Goal: Task Accomplishment & Management: Manage account settings

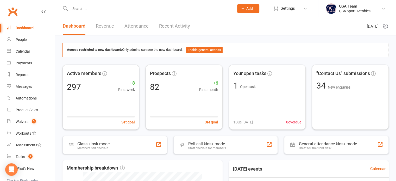
click at [103, 7] on input "text" at bounding box center [149, 8] width 162 height 7
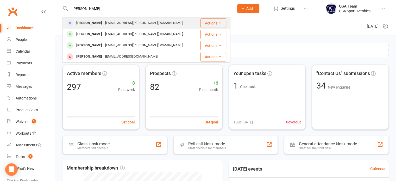
type input "[PERSON_NAME]"
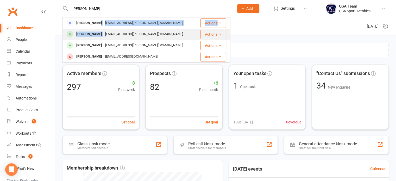
drag, startPoint x: 97, startPoint y: 28, endPoint x: 99, endPoint y: 31, distance: 3.9
click at [99, 31] on tbody "[PERSON_NAME] [PERSON_NAME][EMAIL_ADDRESS][PERSON_NAME][DOMAIN_NAME] Actions [P…" at bounding box center [146, 39] width 167 height 45
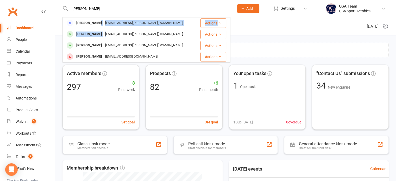
click at [104, 34] on div "[EMAIL_ADDRESS][PERSON_NAME][DOMAIN_NAME]" at bounding box center [144, 34] width 81 height 8
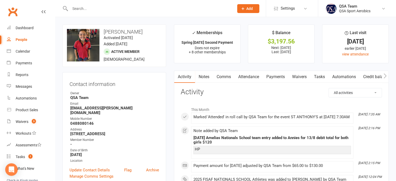
click at [296, 76] on link "Waivers" at bounding box center [299, 77] width 22 height 12
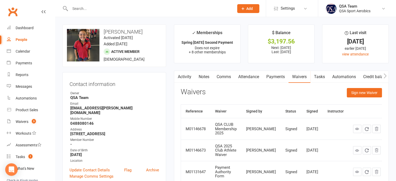
click at [269, 79] on link "Payments" at bounding box center [276, 77] width 26 height 12
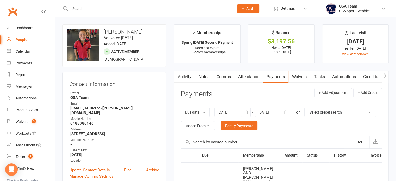
click at [222, 112] on div at bounding box center [232, 111] width 36 height 9
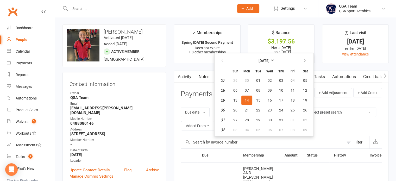
click at [203, 100] on div "Payments" at bounding box center [197, 96] width 32 height 12
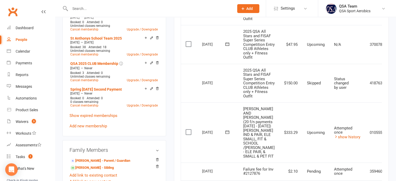
scroll to position [364, 0]
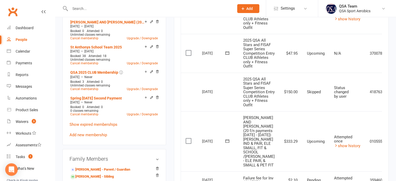
click at [227, 17] on icon at bounding box center [227, 14] width 5 height 5
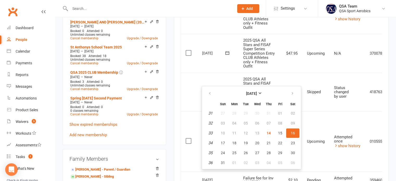
click at [226, 34] on td "[DATE] [DATE]" at bounding box center [217, 14] width 41 height 39
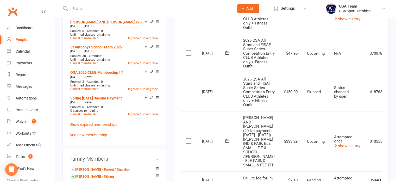
click at [187, 17] on label at bounding box center [188, 14] width 7 height 5
click at [187, 12] on input "checkbox" at bounding box center [186, 12] width 3 height 0
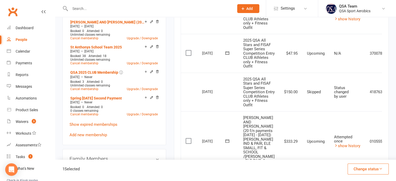
click at [383, 169] on button "Change status" at bounding box center [367, 168] width 41 height 11
click at [41, 10] on icon at bounding box center [43, 12] width 4 height 4
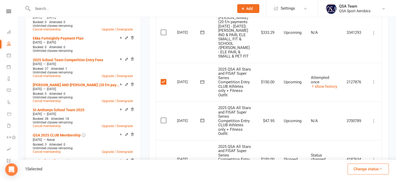
scroll to position [286, 0]
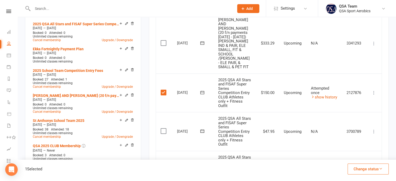
click at [373, 90] on icon at bounding box center [373, 92] width 5 height 5
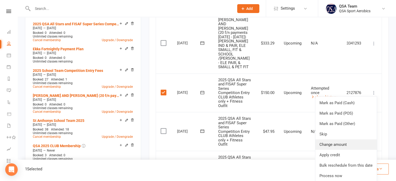
click at [336, 139] on link "Change amount" at bounding box center [345, 144] width 61 height 10
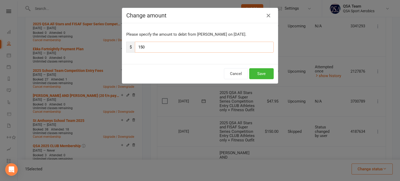
click at [150, 46] on input "150" at bounding box center [204, 47] width 139 height 11
type input "197.95"
click at [267, 75] on button "Save" at bounding box center [261, 73] width 24 height 11
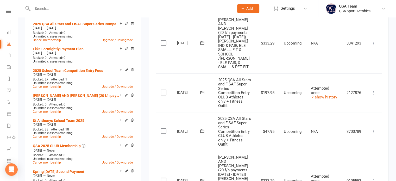
click at [164, 128] on label at bounding box center [164, 130] width 7 height 5
click at [164, 128] on input "checkbox" at bounding box center [162, 128] width 3 height 0
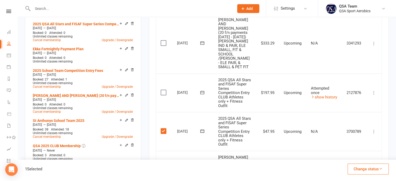
click at [365, 169] on button "Change status" at bounding box center [367, 168] width 41 height 11
click at [352, 154] on link "Skipped" at bounding box center [363, 155] width 52 height 10
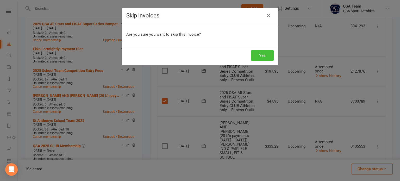
click at [260, 52] on button "Yes" at bounding box center [262, 55] width 23 height 11
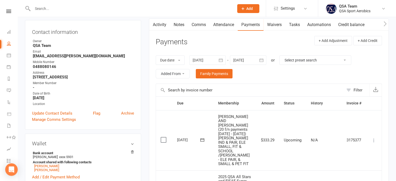
scroll to position [26, 0]
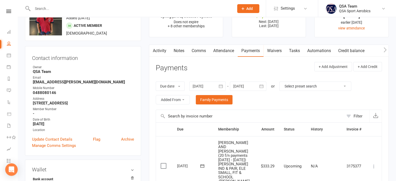
click at [175, 49] on link "Notes" at bounding box center [179, 51] width 18 height 12
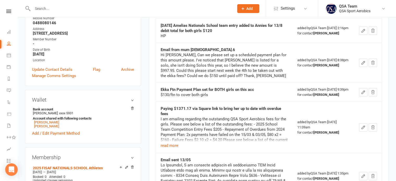
scroll to position [104, 0]
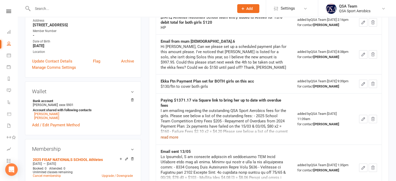
click at [171, 140] on button "read more" at bounding box center [170, 137] width 18 height 6
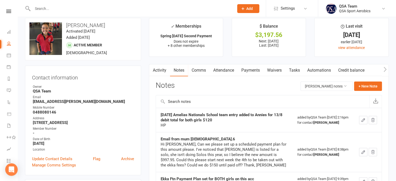
scroll to position [0, 0]
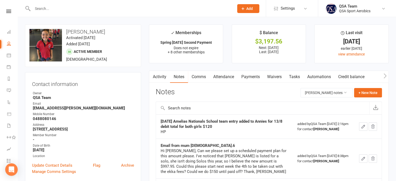
click at [250, 79] on link "Payments" at bounding box center [251, 77] width 26 height 12
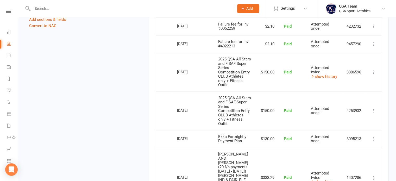
scroll to position [728, 0]
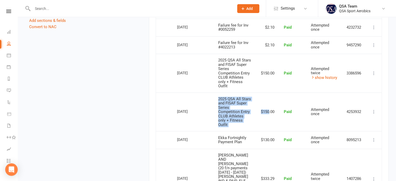
drag, startPoint x: 217, startPoint y: 61, endPoint x: 267, endPoint y: 80, distance: 52.9
click at [267, 92] on tr "Select this [DATE] [PERSON_NAME] 2025 QSA All Stars and FISAF Super Series Comp…" at bounding box center [269, 111] width 226 height 39
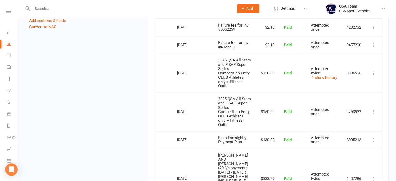
click at [274, 92] on td "$150.00" at bounding box center [267, 111] width 23 height 39
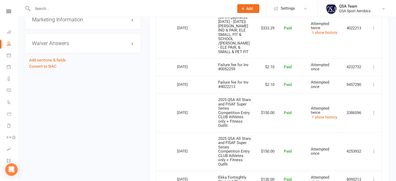
scroll to position [650, 0]
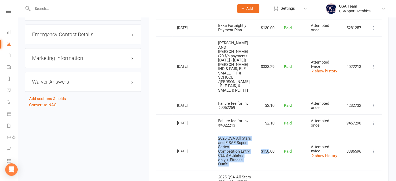
drag, startPoint x: 217, startPoint y: 103, endPoint x: 267, endPoint y: 122, distance: 53.4
click at [267, 132] on tr "Select this [DATE] [PERSON_NAME] 2025 QSA All Stars and FISAF Super Series Comp…" at bounding box center [269, 151] width 226 height 39
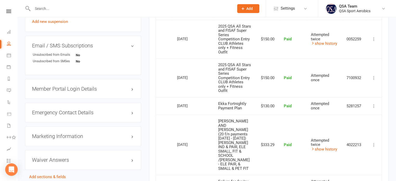
scroll to position [546, 0]
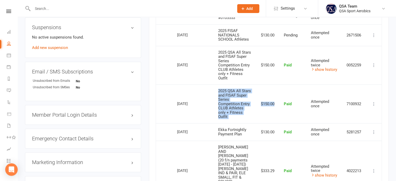
drag, startPoint x: 217, startPoint y: 63, endPoint x: 273, endPoint y: 79, distance: 57.4
click at [273, 84] on tr "Select this [DATE] [PERSON_NAME] 2025 QSA All Stars and FISAF Super Series Comp…" at bounding box center [269, 103] width 226 height 39
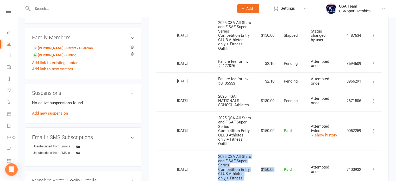
scroll to position [468, 0]
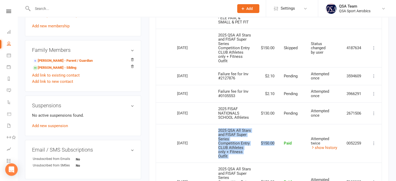
drag, startPoint x: 218, startPoint y: 102, endPoint x: 275, endPoint y: 125, distance: 61.5
click at [275, 125] on tr "Select this [DATE] [PERSON_NAME] 2025 QSA All Stars and FISAF Super Series Comp…" at bounding box center [269, 143] width 226 height 39
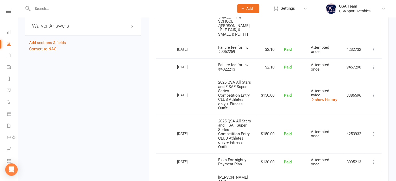
scroll to position [702, 0]
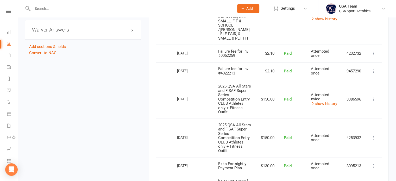
click at [236, 123] on span "2025 QSA All Stars and FISAF Super Series Competition Entry CLUB Athletes only …" at bounding box center [234, 138] width 33 height 30
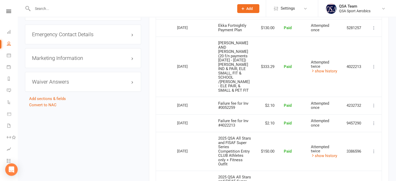
click at [234, 136] on span "2025 QSA All Stars and FISAF Super Series Competition Entry CLUB Athletes only …" at bounding box center [234, 151] width 33 height 30
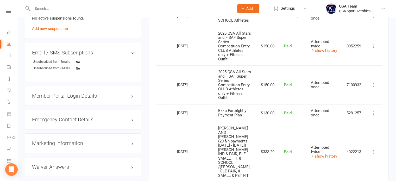
scroll to position [546, 0]
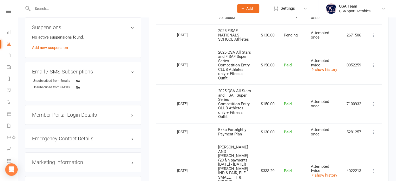
click at [231, 88] on span "2025 QSA All Stars and FISAF Super Series Competition Entry CLUB Athletes only …" at bounding box center [234, 103] width 33 height 30
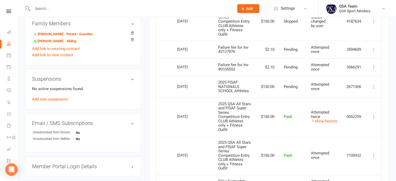
scroll to position [494, 0]
click at [229, 102] on span "2025 QSA All Stars and FISAF Super Series Competition Entry CLUB Athletes only …" at bounding box center [234, 117] width 33 height 30
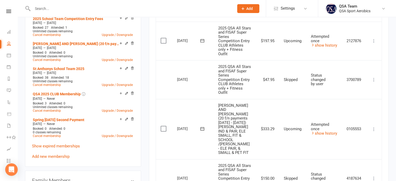
scroll to position [312, 0]
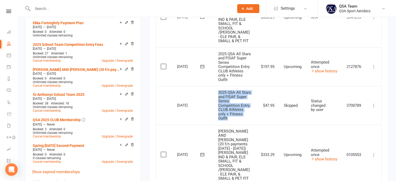
drag, startPoint x: 217, startPoint y: 74, endPoint x: 232, endPoint y: 98, distance: 28.9
click at [232, 98] on td "2025 QSA All Stars and FISAF Super Series Competition Entry CLUB Athletes only …" at bounding box center [234, 105] width 43 height 39
copy span "2025 QSA All Stars and FISAF Super Series Competition Entry CLUB Athletes only …"
click at [222, 98] on span "2025 QSA All Stars and FISAF Super Series Competition Entry CLUB Athletes only …" at bounding box center [234, 105] width 33 height 30
drag, startPoint x: 228, startPoint y: 100, endPoint x: 217, endPoint y: 74, distance: 28.4
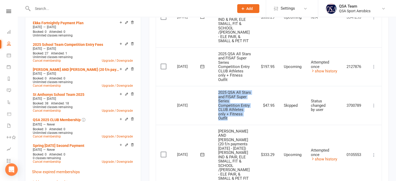
click at [217, 86] on td "2025 QSA All Stars and FISAF Super Series Competition Entry CLUB Athletes only …" at bounding box center [234, 105] width 43 height 39
copy span "2025 QSA All Stars and FISAF Super Series Competition Entry CLUB Athletes only …"
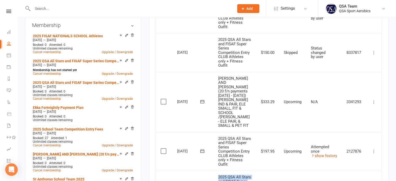
scroll to position [194, 0]
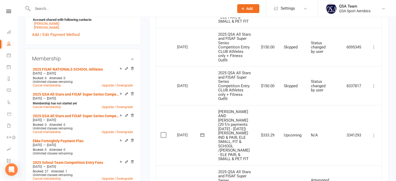
click at [373, 83] on icon at bounding box center [373, 85] width 5 height 5
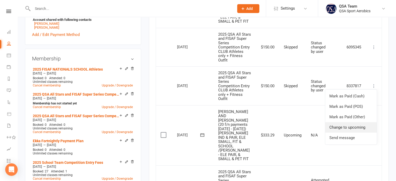
click at [343, 122] on link "Change to upcoming" at bounding box center [351, 127] width 52 height 10
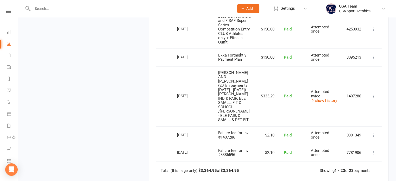
scroll to position [741, 0]
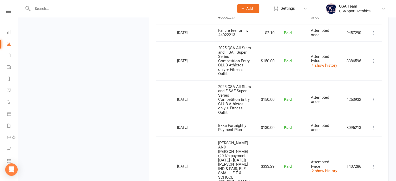
click at [235, 84] on span "2025 QSA All Stars and FISAF Super Series Competition Entry CLUB Athletes only …" at bounding box center [234, 99] width 33 height 30
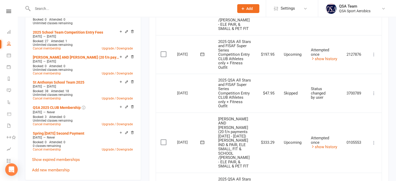
scroll to position [298, 0]
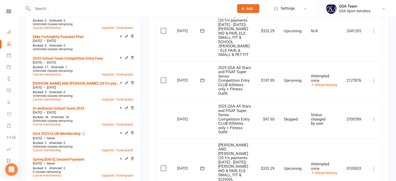
click at [202, 78] on icon at bounding box center [202, 80] width 5 height 5
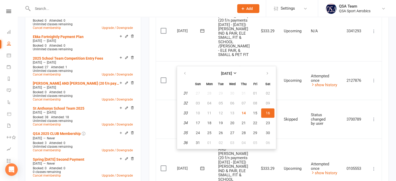
click at [205, 61] on td "[DATE] [DATE]" at bounding box center [192, 80] width 41 height 39
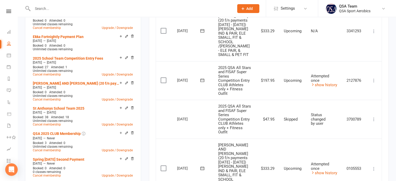
click at [374, 78] on icon at bounding box center [373, 80] width 5 height 5
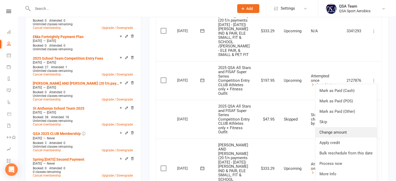
click at [347, 127] on link "Change amount" at bounding box center [345, 132] width 61 height 10
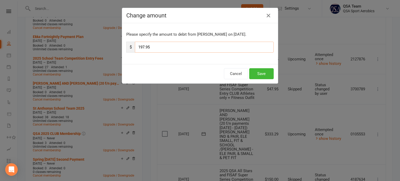
click at [194, 49] on input "197.95" at bounding box center [204, 47] width 139 height 11
type input "150"
click at [252, 73] on button "Save" at bounding box center [261, 73] width 24 height 11
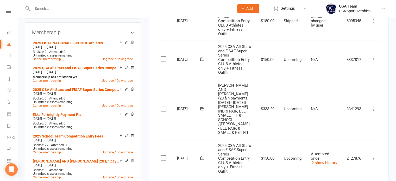
scroll to position [220, 0]
click at [373, 57] on icon at bounding box center [373, 59] width 5 height 5
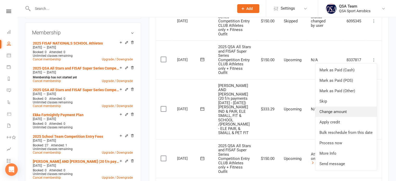
click at [343, 106] on link "Change amount" at bounding box center [345, 111] width 61 height 10
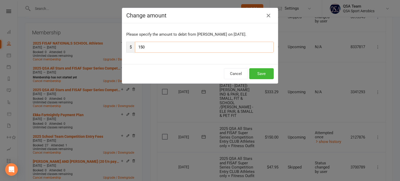
click at [177, 46] on input "150" at bounding box center [204, 47] width 139 height 11
type input "197.95"
click at [258, 72] on button "Save" at bounding box center [261, 73] width 24 height 11
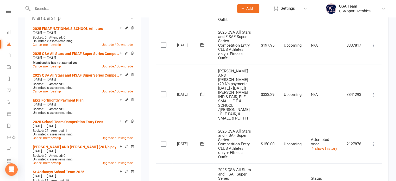
scroll to position [272, 0]
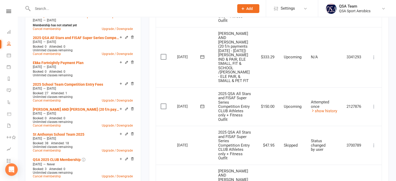
click at [201, 104] on icon at bounding box center [202, 106] width 5 height 5
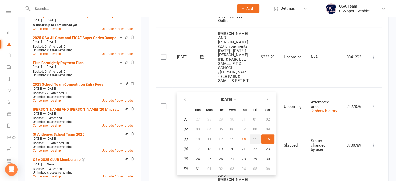
click at [253, 135] on button "15" at bounding box center [254, 138] width 11 height 9
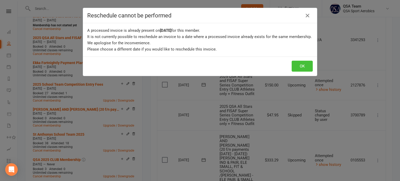
click at [299, 65] on button "OK" at bounding box center [301, 66] width 21 height 11
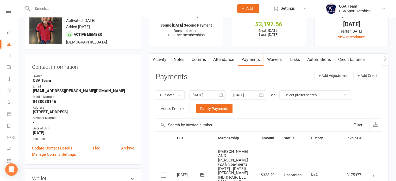
scroll to position [26, 0]
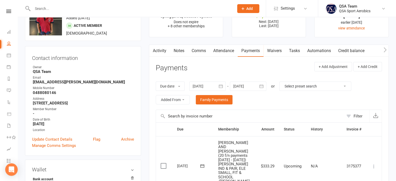
click at [262, 84] on icon "button" at bounding box center [261, 86] width 5 height 5
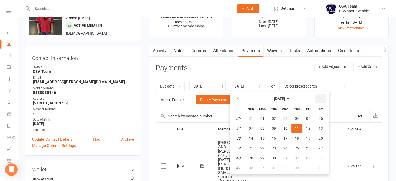
click at [321, 97] on icon "button" at bounding box center [320, 99] width 4 height 4
click at [296, 143] on button "25" at bounding box center [296, 147] width 11 height 9
type input "[DATE]"
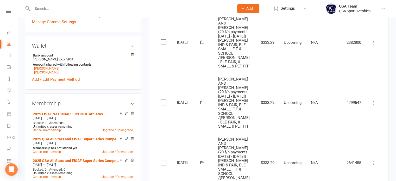
scroll to position [156, 0]
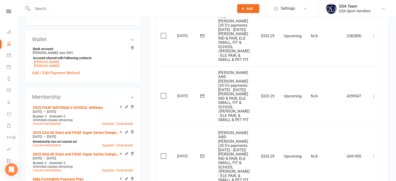
click at [162, 33] on label at bounding box center [164, 35] width 7 height 5
click at [162, 33] on input "checkbox" at bounding box center [162, 33] width 3 height 0
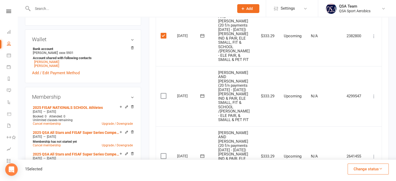
click at [164, 93] on label at bounding box center [164, 95] width 7 height 5
click at [164, 93] on input "checkbox" at bounding box center [162, 93] width 3 height 0
click at [164, 153] on label at bounding box center [164, 155] width 7 height 5
click at [164, 153] on input "checkbox" at bounding box center [162, 153] width 3 height 0
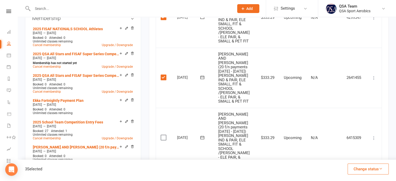
scroll to position [286, 0]
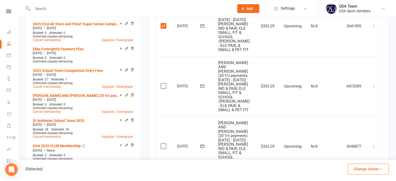
click at [164, 83] on label at bounding box center [164, 85] width 7 height 5
click at [164, 83] on input "checkbox" at bounding box center [162, 83] width 3 height 0
click at [162, 143] on label at bounding box center [164, 145] width 7 height 5
click at [162, 143] on input "checkbox" at bounding box center [162, 143] width 3 height 0
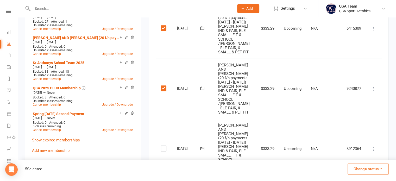
scroll to position [390, 0]
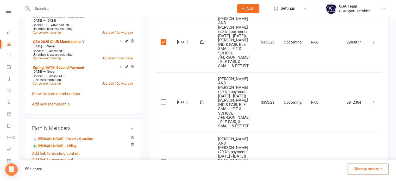
click at [164, 99] on label at bounding box center [164, 101] width 7 height 5
click at [164, 99] on input "checkbox" at bounding box center [162, 99] width 3 height 0
click at [164, 159] on label at bounding box center [164, 161] width 7 height 5
click at [164, 159] on input "checkbox" at bounding box center [162, 159] width 3 height 0
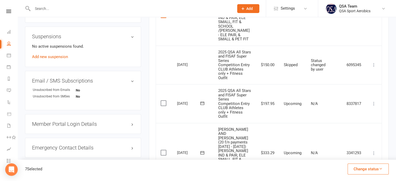
scroll to position [546, 0]
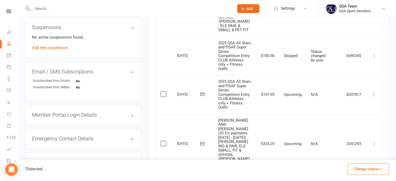
click at [163, 141] on label at bounding box center [164, 143] width 7 height 5
click at [163, 141] on input "checkbox" at bounding box center [162, 141] width 3 height 0
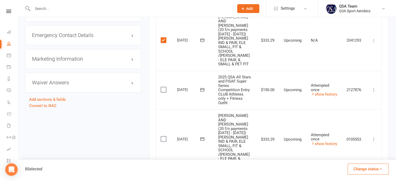
scroll to position [650, 0]
click at [163, 135] on label at bounding box center [164, 137] width 7 height 5
click at [163, 135] on input "checkbox" at bounding box center [162, 135] width 3 height 0
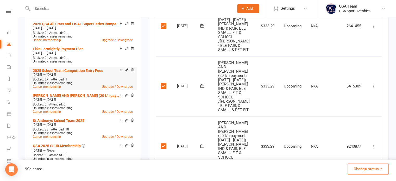
scroll to position [312, 0]
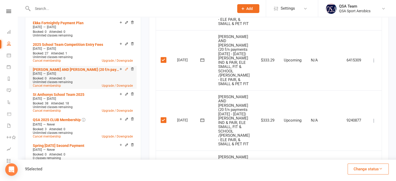
click at [127, 68] on icon at bounding box center [127, 69] width 4 height 4
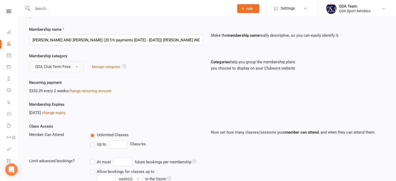
scroll to position [26, 0]
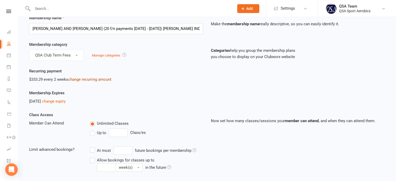
click at [75, 79] on link "change recurring amount" at bounding box center [89, 79] width 43 height 5
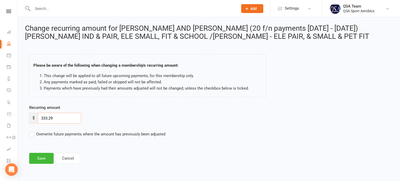
drag, startPoint x: 60, startPoint y: 118, endPoint x: 36, endPoint y: 115, distance: 23.9
click at [36, 115] on div "$ 333.29" at bounding box center [55, 118] width 52 height 11
type input "437.18"
click at [31, 135] on label "Overwrite future payments where the amount has previously been adjusted" at bounding box center [97, 134] width 136 height 6
click at [31, 131] on input "Overwrite future payments where the amount has previously been adjusted" at bounding box center [97, 131] width 136 height 0
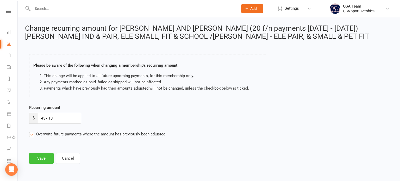
click at [39, 158] on button "Save" at bounding box center [41, 158] width 24 height 11
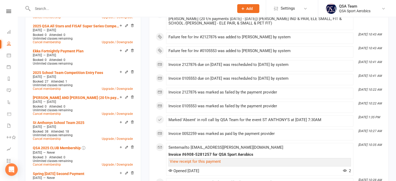
scroll to position [286, 0]
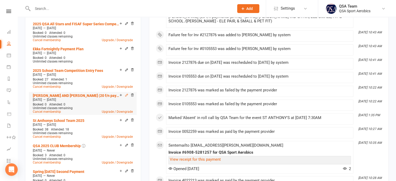
click at [127, 95] on icon at bounding box center [127, 95] width 4 height 4
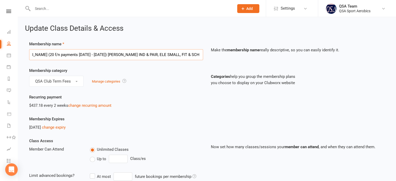
scroll to position [0, 102]
drag, startPoint x: 156, startPoint y: 52, endPoint x: 239, endPoint y: 66, distance: 83.7
click at [239, 66] on div "Membership name [PERSON_NAME] AND [PERSON_NAME] (20 f/n payments [DATE] - [DATE…" at bounding box center [206, 54] width 363 height 27
click at [158, 80] on div "QSA Club Term Fees Manage categories" at bounding box center [116, 81] width 174 height 11
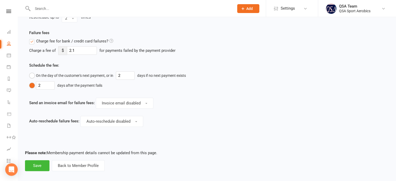
scroll to position [287, 0]
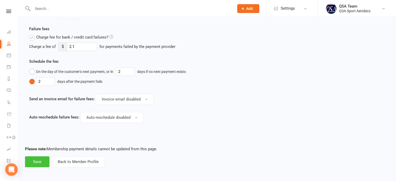
click at [36, 161] on button "Save" at bounding box center [37, 161] width 24 height 11
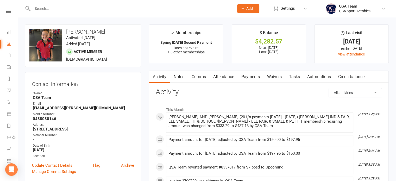
click at [178, 77] on link "Notes" at bounding box center [179, 77] width 18 height 12
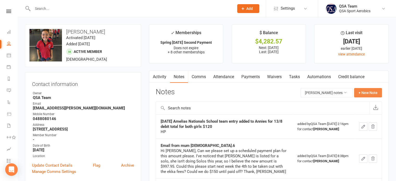
click at [364, 92] on button "+ New Note" at bounding box center [368, 92] width 28 height 9
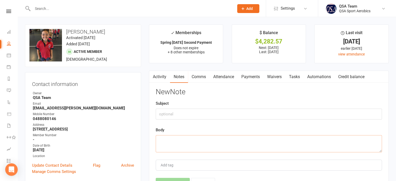
click at [190, 138] on textarea at bounding box center [269, 143] width 226 height 17
click at [180, 111] on input "text" at bounding box center [269, 113] width 226 height 11
type input "Updated fortnightly payment"
click at [173, 134] on div "Body" at bounding box center [269, 139] width 226 height 25
click at [171, 140] on textarea at bounding box center [269, 143] width 226 height 17
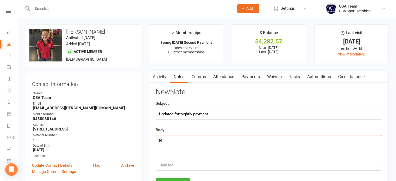
type textarea "F"
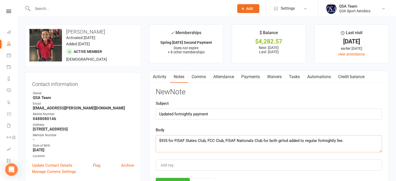
click at [286, 139] on textarea "$935 for FISAF States Club, FCC Club, FISAF Nationals Club for both girlsd adde…" at bounding box center [269, 143] width 226 height 17
click at [357, 141] on textarea "$935 for FISAF States Club, FCC Club, FISAF Nationals Club for both girls added…" at bounding box center [269, 143] width 226 height 17
paste textarea "Hi [PERSON_NAME], Your Ekka payments are complete, which is great news! As for …"
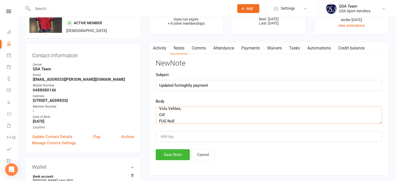
scroll to position [52, 0]
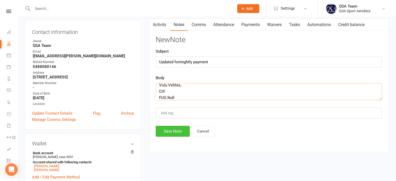
type textarea "$935 for FISAF States Club, FCC Club, FISAF Nationals Club for both girls added…"
click at [168, 135] on button "Save Note" at bounding box center [173, 131] width 34 height 11
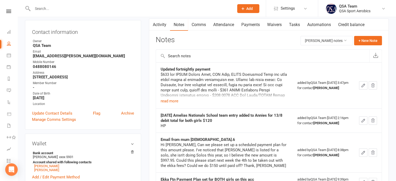
click at [254, 25] on link "Payments" at bounding box center [251, 25] width 26 height 12
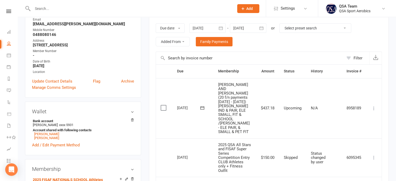
scroll to position [78, 0]
